Goal: Check status: Check status

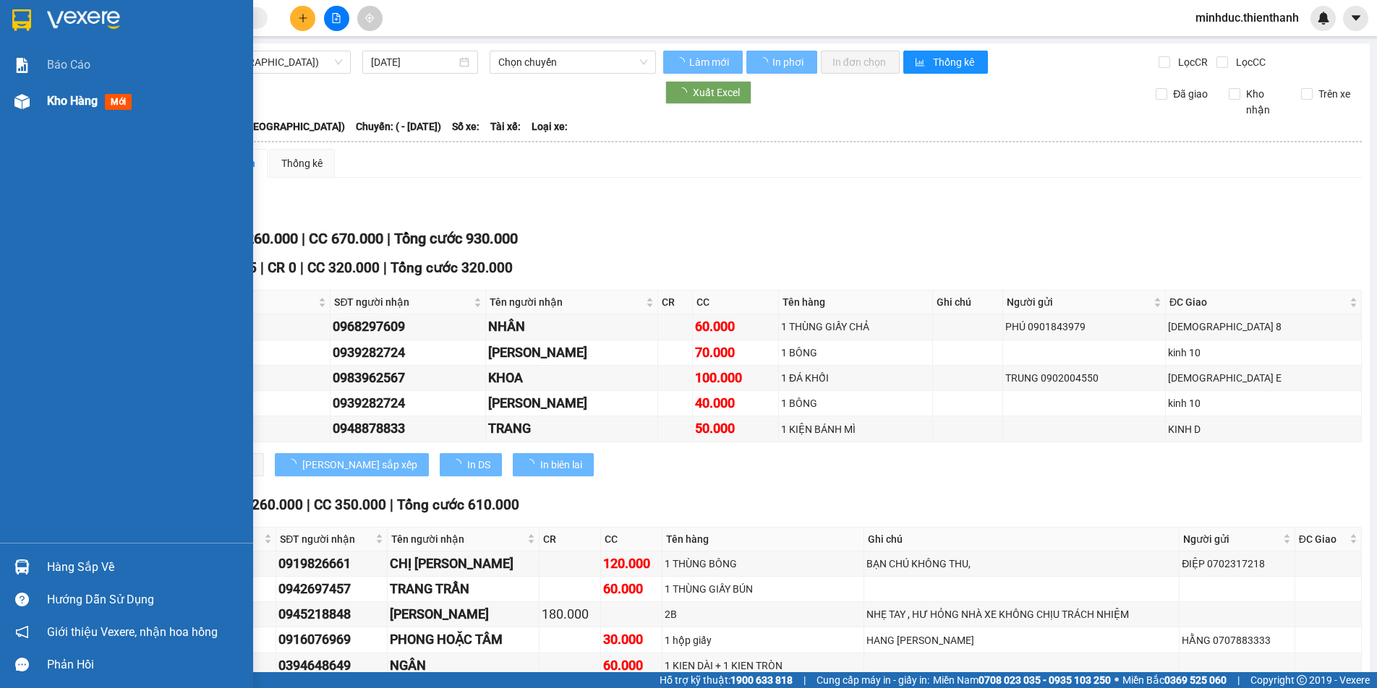
type input "[DATE]"
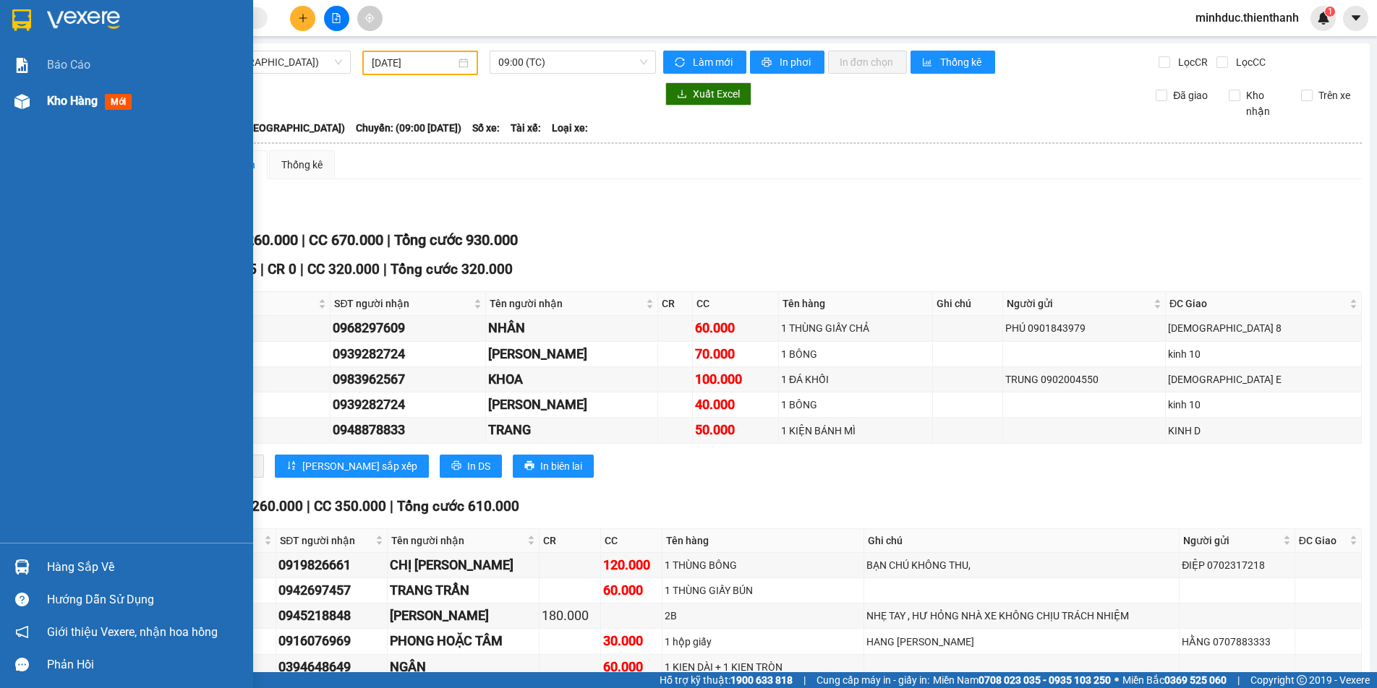
click at [52, 95] on span "Kho hàng" at bounding box center [72, 101] width 51 height 14
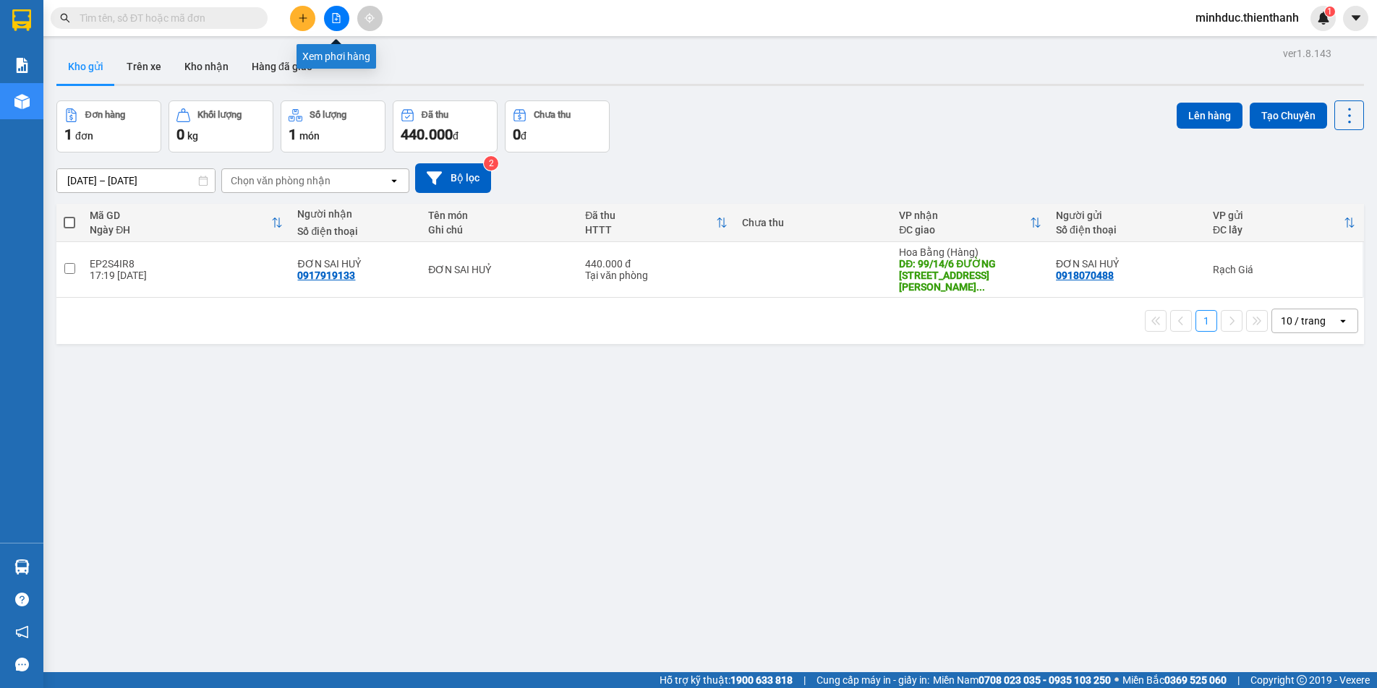
click at [345, 26] on button at bounding box center [336, 18] width 25 height 25
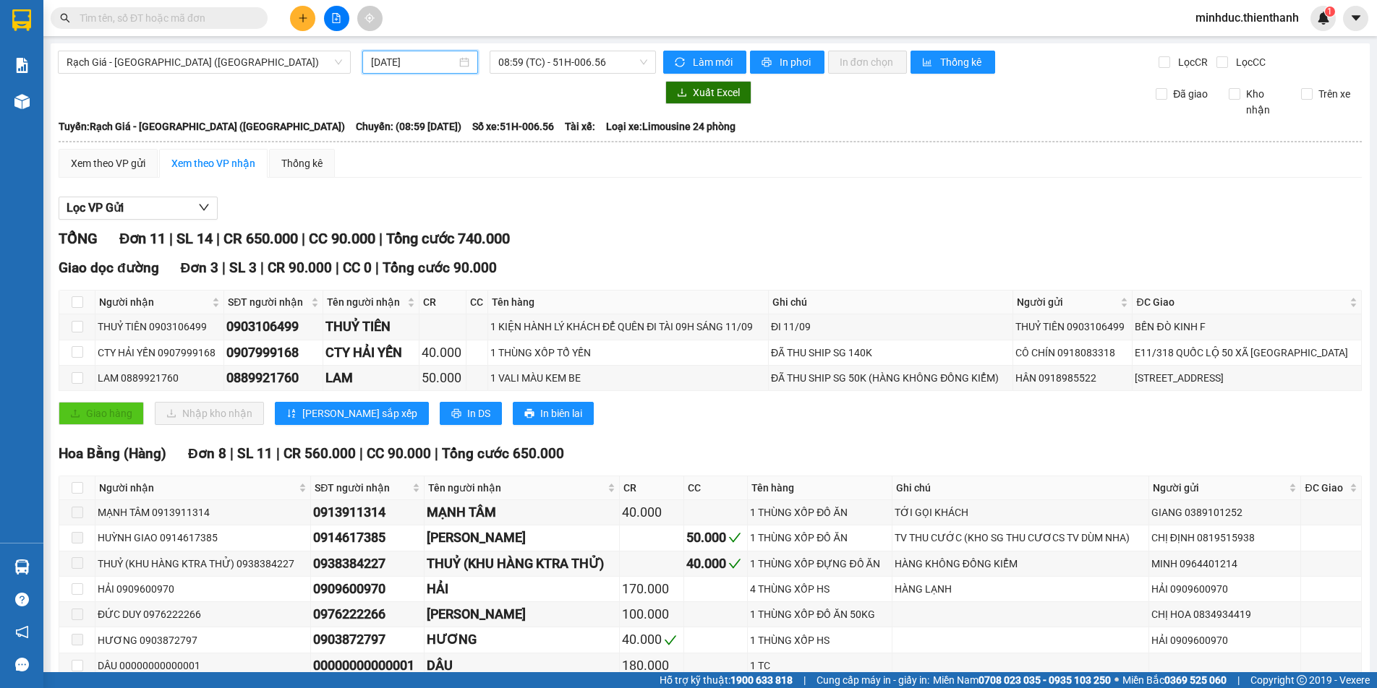
click at [429, 64] on input "[DATE]" at bounding box center [413, 62] width 85 height 16
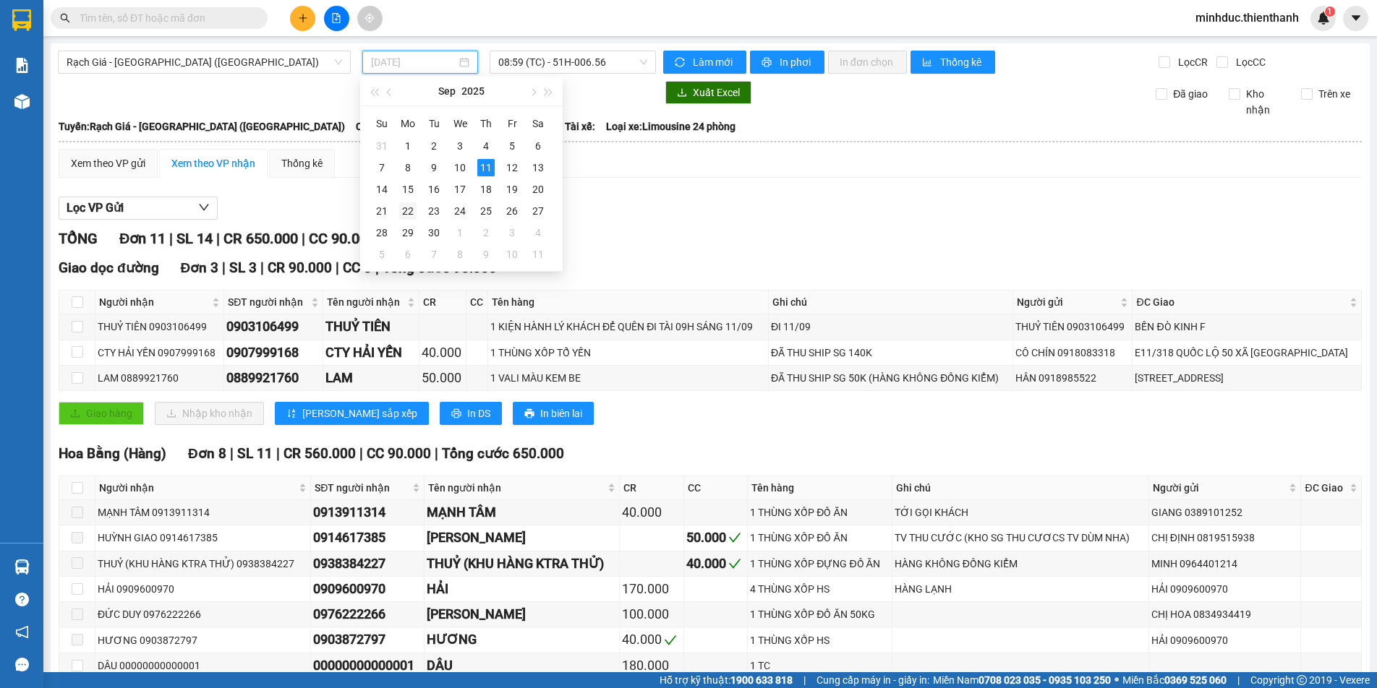
type input "[DATE]"
